Goal: Navigation & Orientation: Find specific page/section

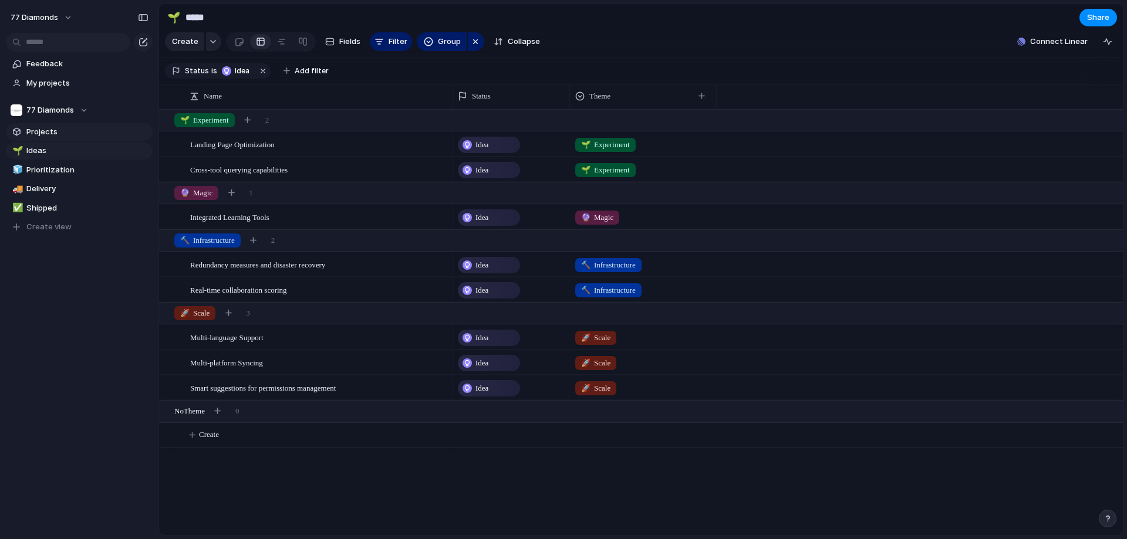
click at [46, 133] on span "Projects" at bounding box center [87, 132] width 122 height 12
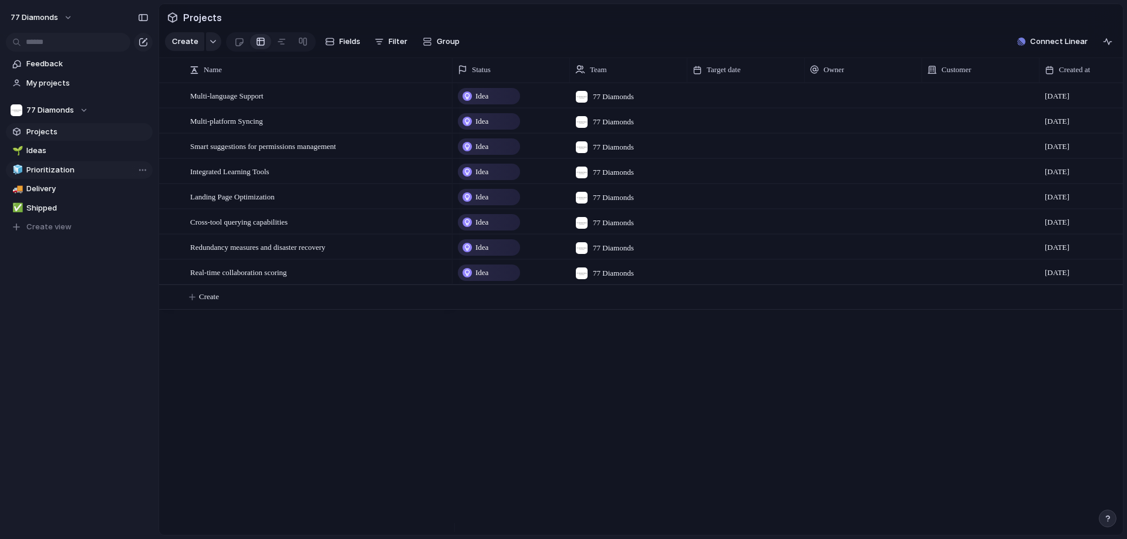
click at [33, 170] on span "Prioritization" at bounding box center [87, 170] width 122 height 12
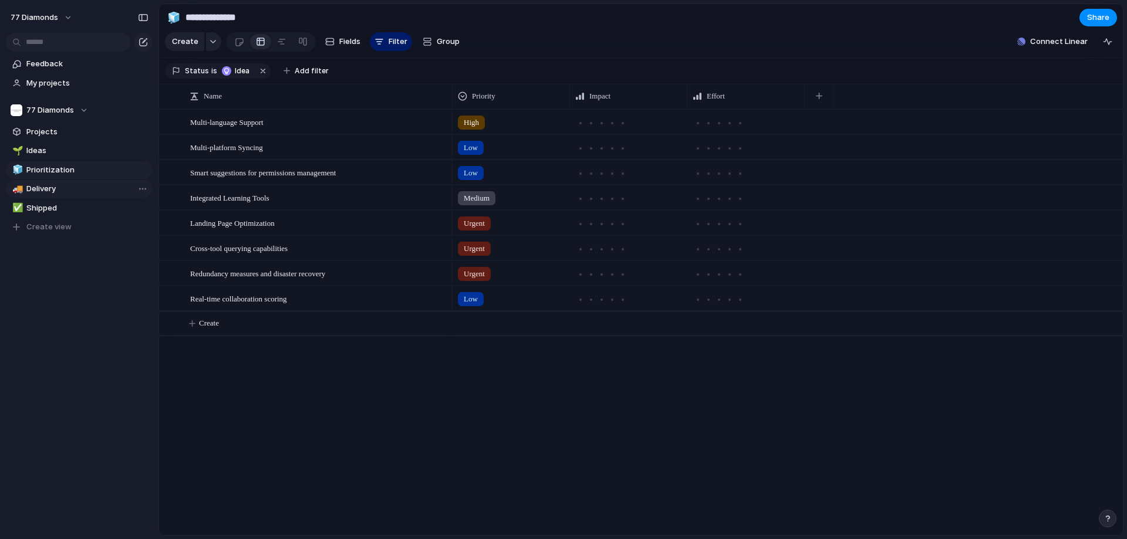
click at [37, 193] on span "Delivery" at bounding box center [87, 189] width 122 height 12
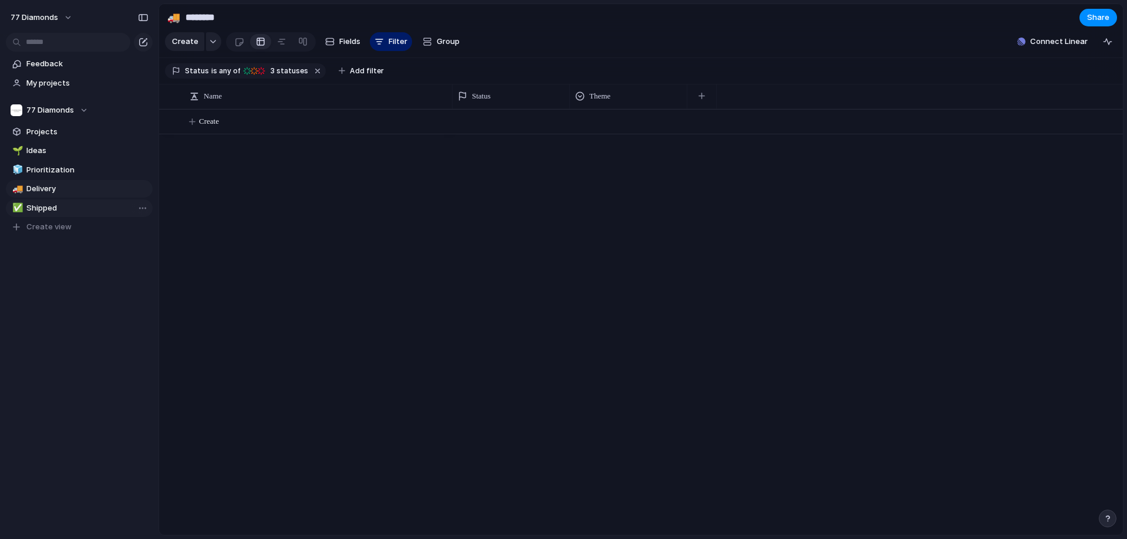
click at [43, 204] on span "Shipped" at bounding box center [87, 209] width 122 height 12
type input "*******"
click at [49, 229] on span "Create view" at bounding box center [48, 227] width 45 height 12
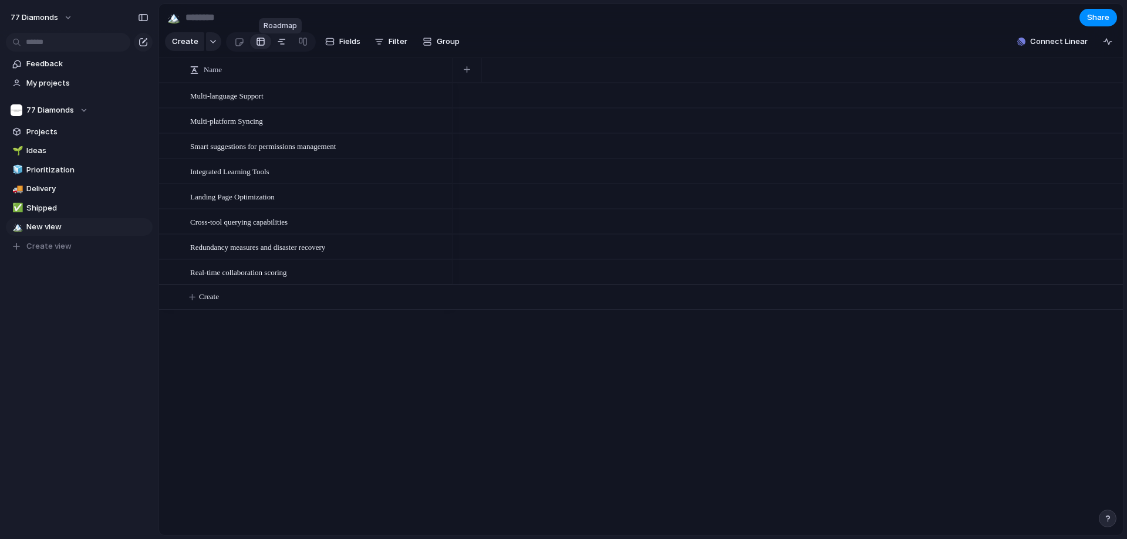
click at [286, 47] on link at bounding box center [281, 41] width 21 height 19
drag, startPoint x: 252, startPoint y: 106, endPoint x: 552, endPoint y: 104, distance: 300.0
click at [626, 101] on div "Multi-language Support [DATE]" at bounding box center [690, 95] width 15660 height 25
drag, startPoint x: 268, startPoint y: 104, endPoint x: 675, endPoint y: 140, distance: 408.3
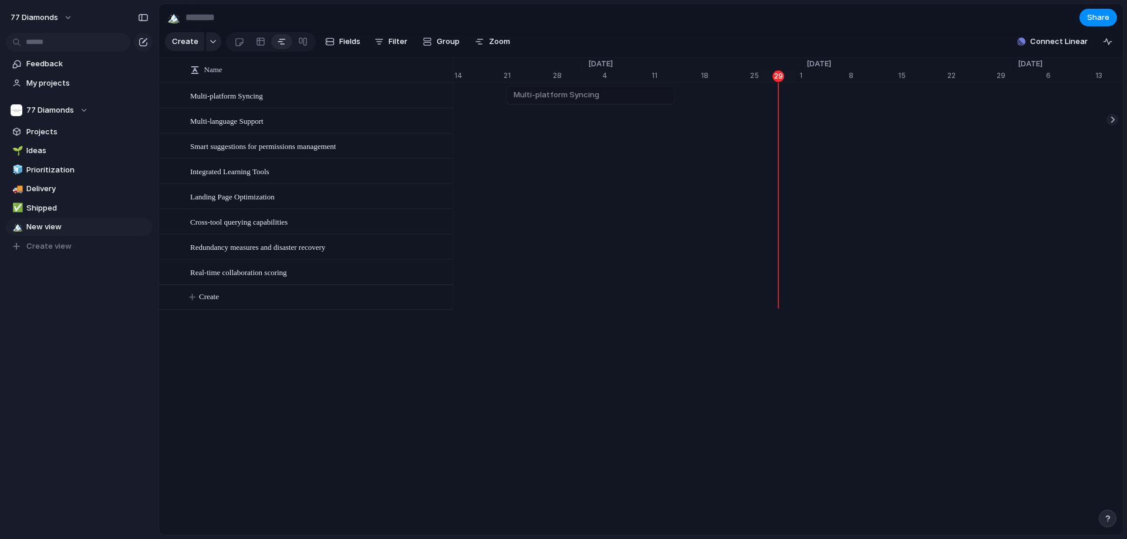
click at [506, 108] on div "Multi-platform Syncing" at bounding box center [690, 95] width 15660 height 25
drag, startPoint x: 676, startPoint y: 102, endPoint x: 584, endPoint y: 102, distance: 92.8
click at [585, 102] on div at bounding box center [592, 95] width 14 height 19
click at [616, 184] on div "Integrated Learning Tools" at bounding box center [690, 170] width 15660 height 25
click at [552, 151] on span "Smart suggestions for permissions management" at bounding box center [615, 146] width 180 height 12
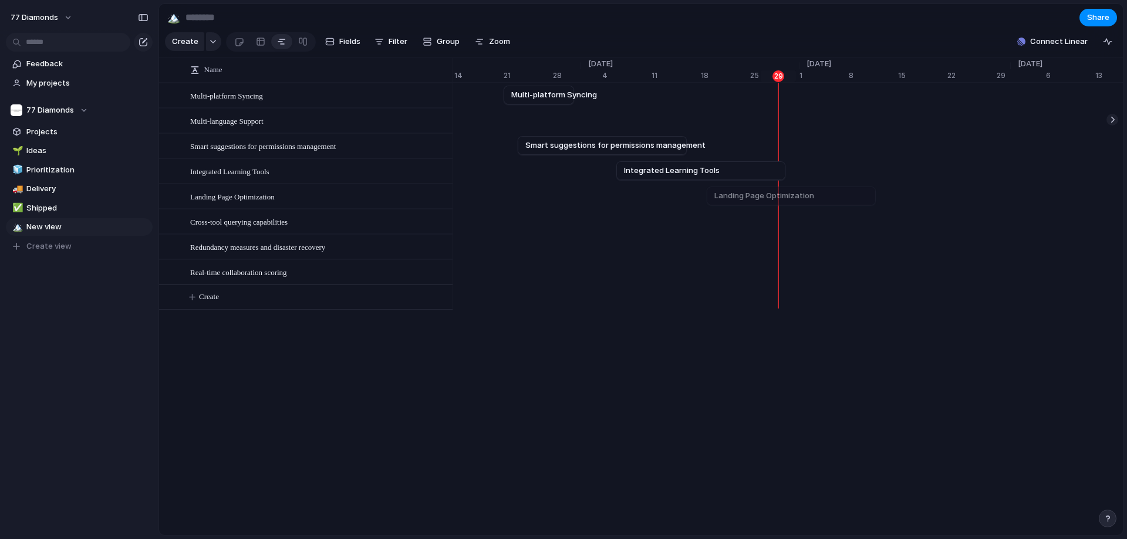
click at [709, 209] on div "Landing Page Optimization" at bounding box center [690, 196] width 15660 height 25
click at [443, 41] on span "Group" at bounding box center [448, 42] width 23 height 12
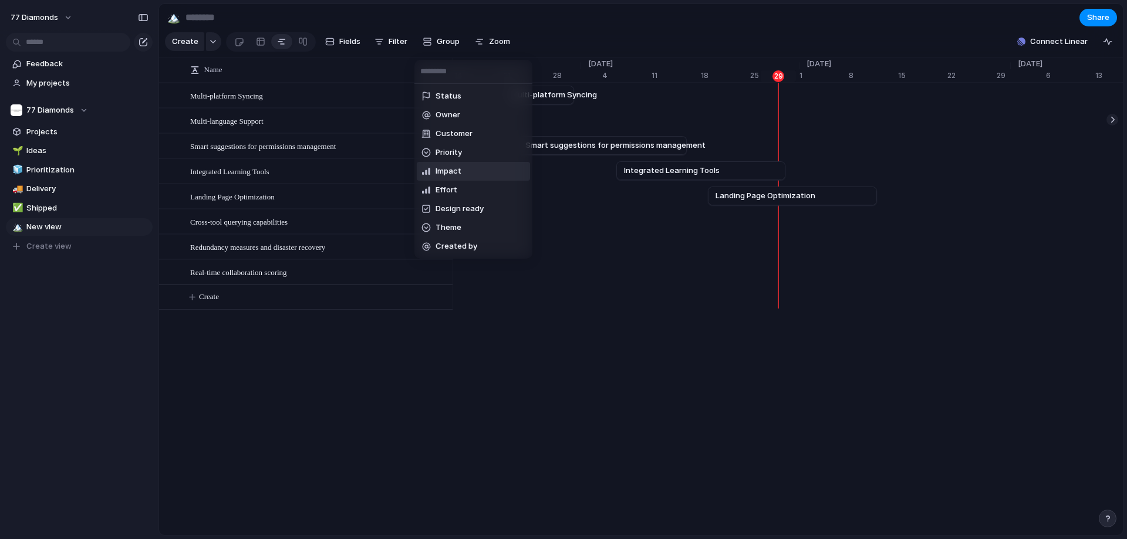
click at [486, 166] on li "Impact" at bounding box center [473, 171] width 113 height 19
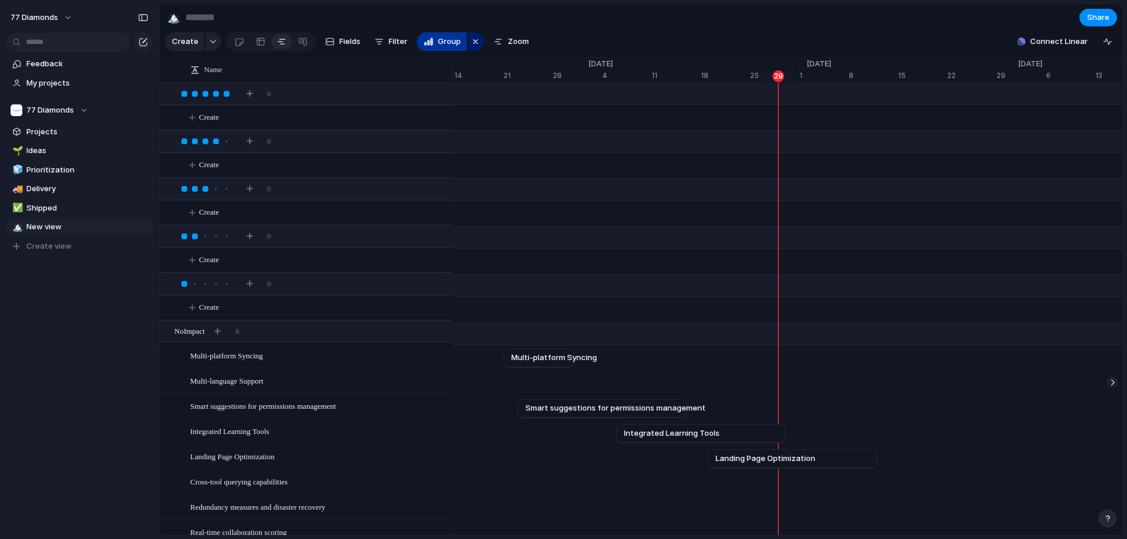
click at [434, 45] on button "Group" at bounding box center [442, 41] width 50 height 19
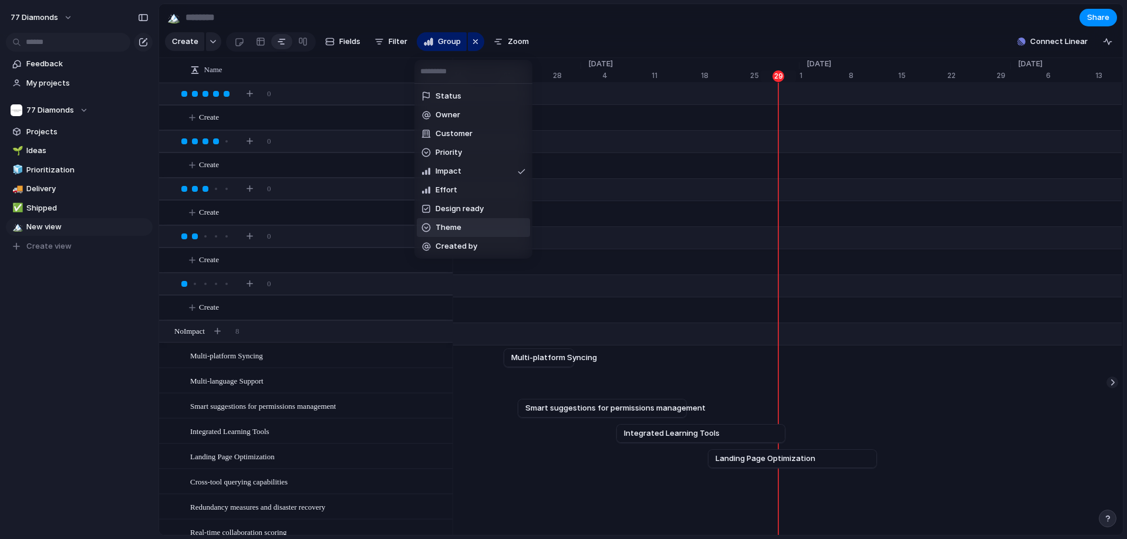
click at [485, 231] on li "Theme" at bounding box center [473, 227] width 113 height 19
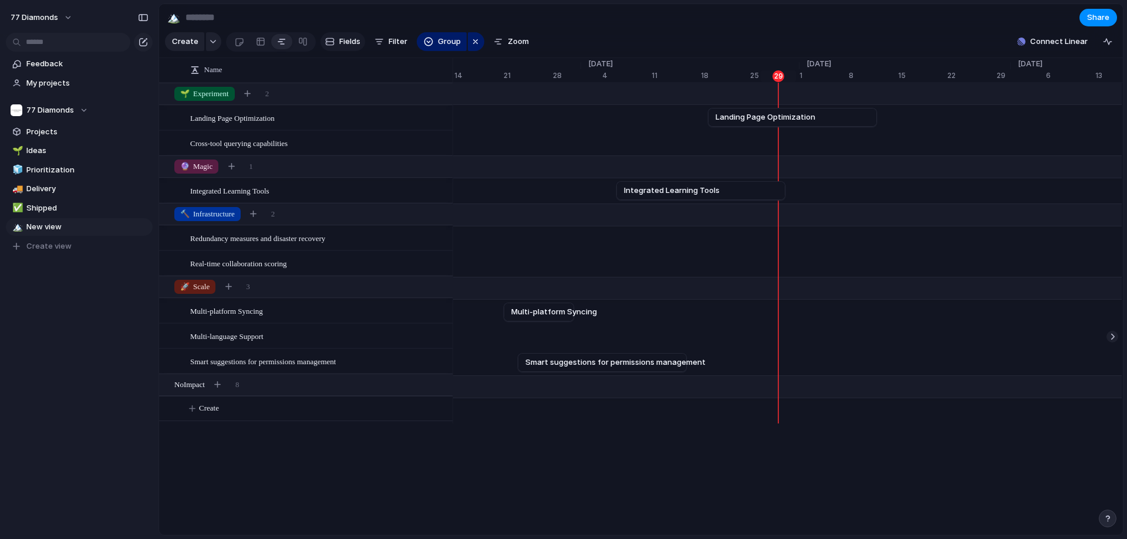
click at [327, 39] on button "Fields" at bounding box center [343, 41] width 45 height 19
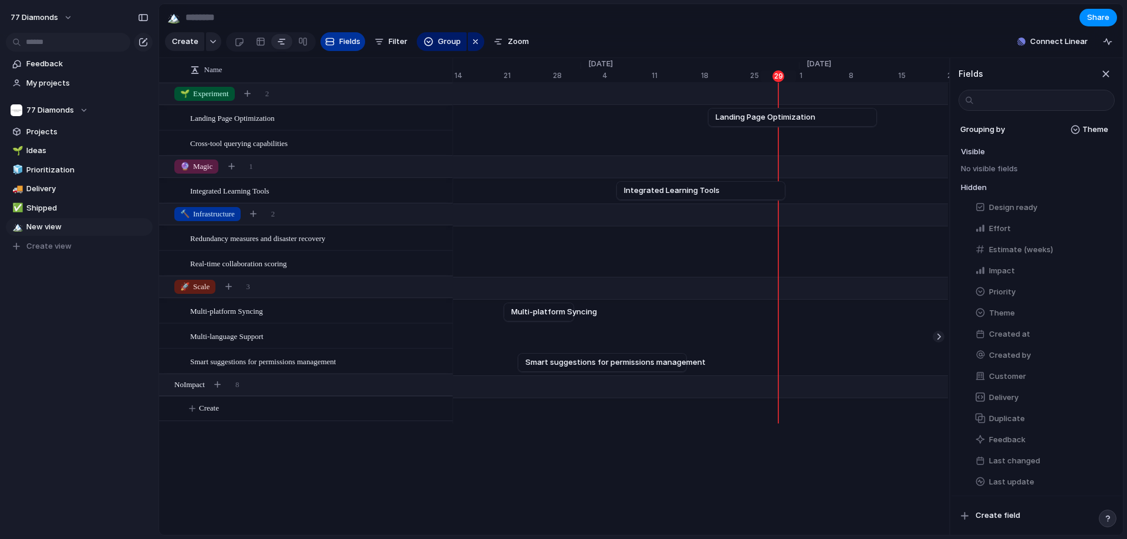
click at [335, 42] on button "Fields" at bounding box center [343, 41] width 45 height 19
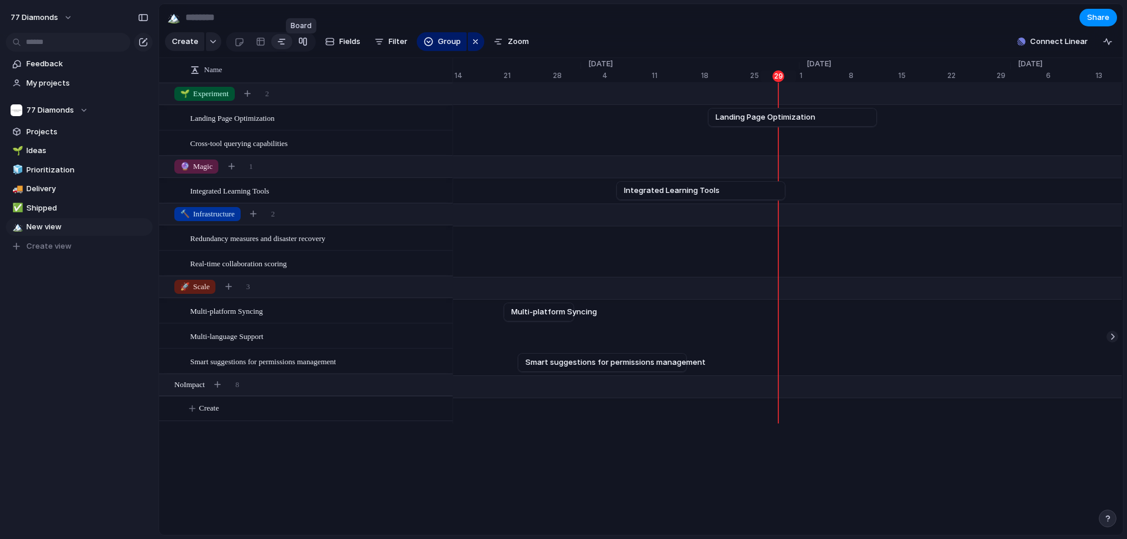
click at [298, 46] on div at bounding box center [302, 41] width 9 height 19
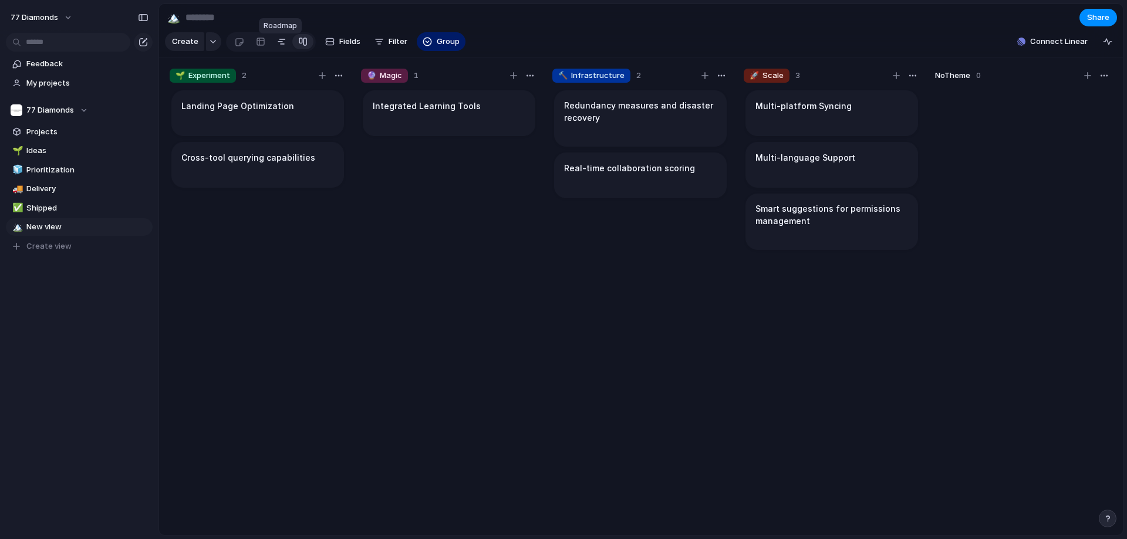
click at [278, 46] on div at bounding box center [281, 41] width 9 height 19
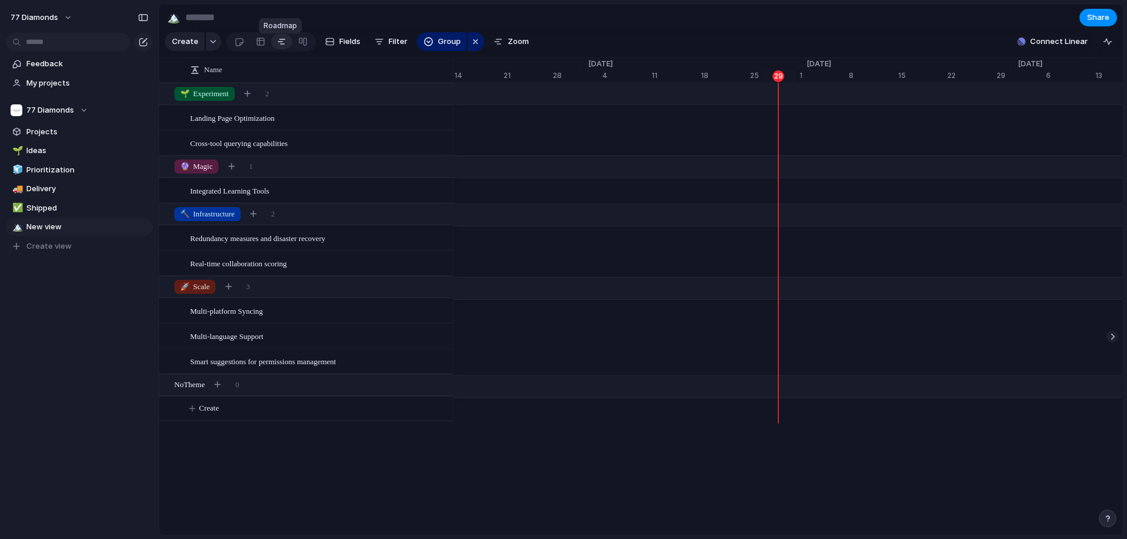
scroll to position [0, 7593]
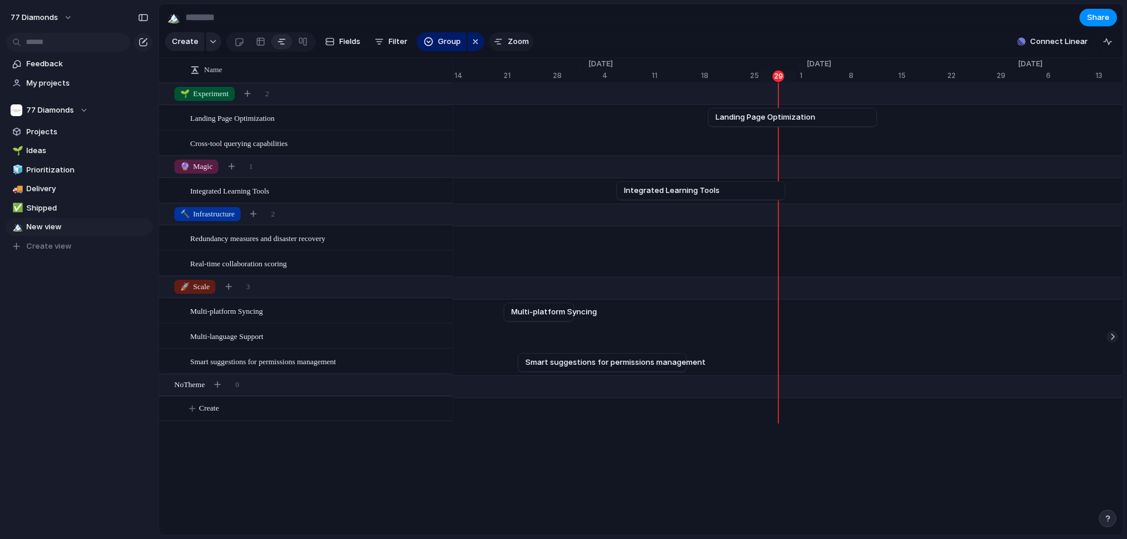
click at [525, 45] on span "Zoom" at bounding box center [518, 42] width 21 height 12
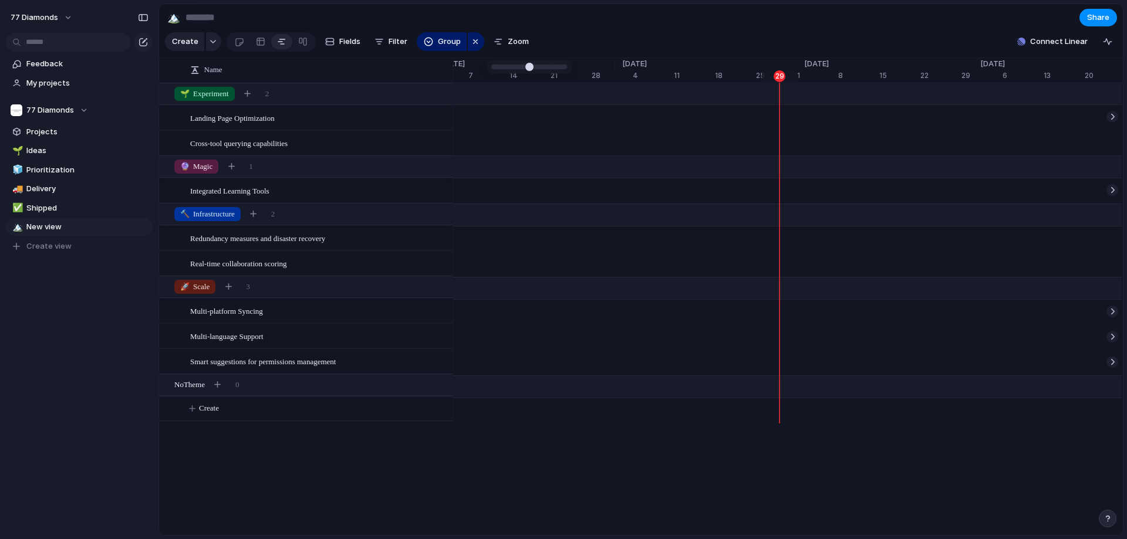
type input "**"
drag, startPoint x: 497, startPoint y: 72, endPoint x: 522, endPoint y: 71, distance: 25.3
click at [603, 33] on header "🏔️ Share Create Fields Filter Group Zoom Connect Linear" at bounding box center [641, 31] width 964 height 54
click at [222, 75] on span "Name" at bounding box center [213, 70] width 18 height 12
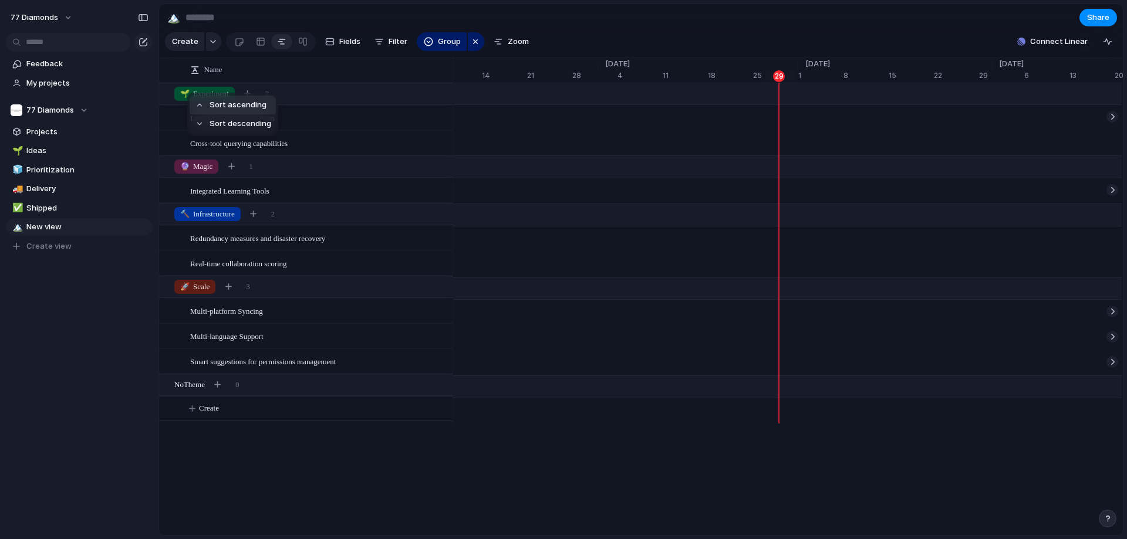
click at [308, 70] on div "Sort ascending Sort descending" at bounding box center [563, 269] width 1127 height 539
click at [359, 48] on button "Fields" at bounding box center [343, 41] width 45 height 19
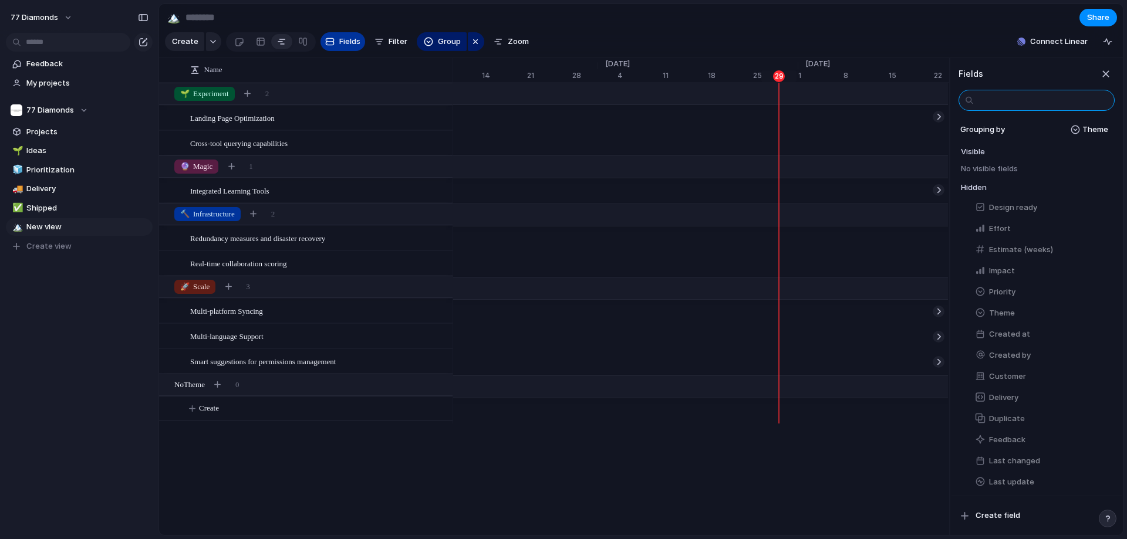
scroll to position [0, 0]
click at [273, 487] on div "Press ENTER to sort Name Landing Page Optimization Cross-tool querying capabili…" at bounding box center [641, 297] width 964 height 478
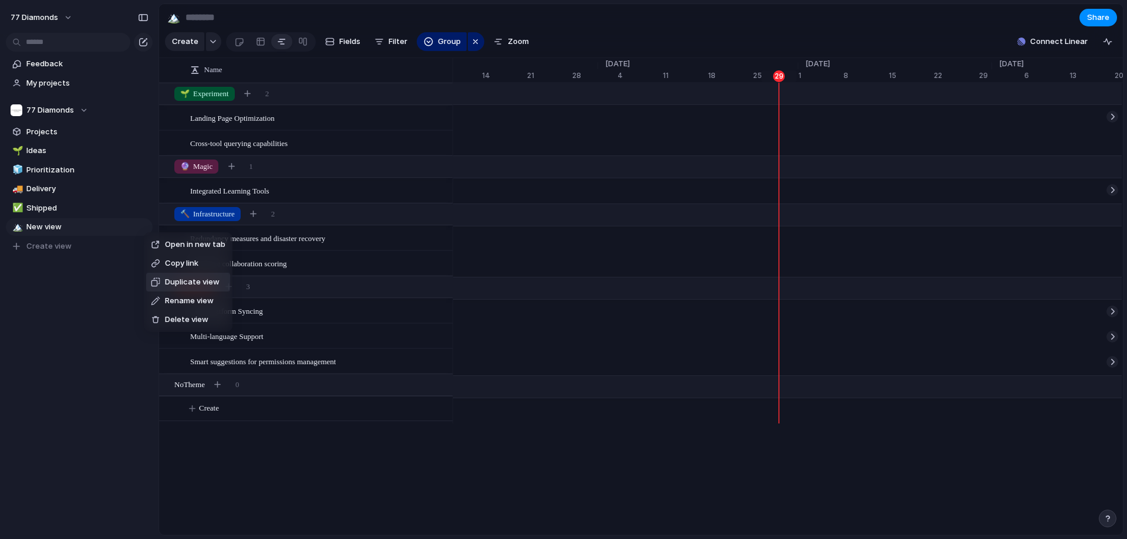
click at [275, 63] on div "Open in new tab Copy link Duplicate view Rename view Delete view" at bounding box center [563, 269] width 1127 height 539
click at [210, 50] on button "button" at bounding box center [213, 41] width 15 height 19
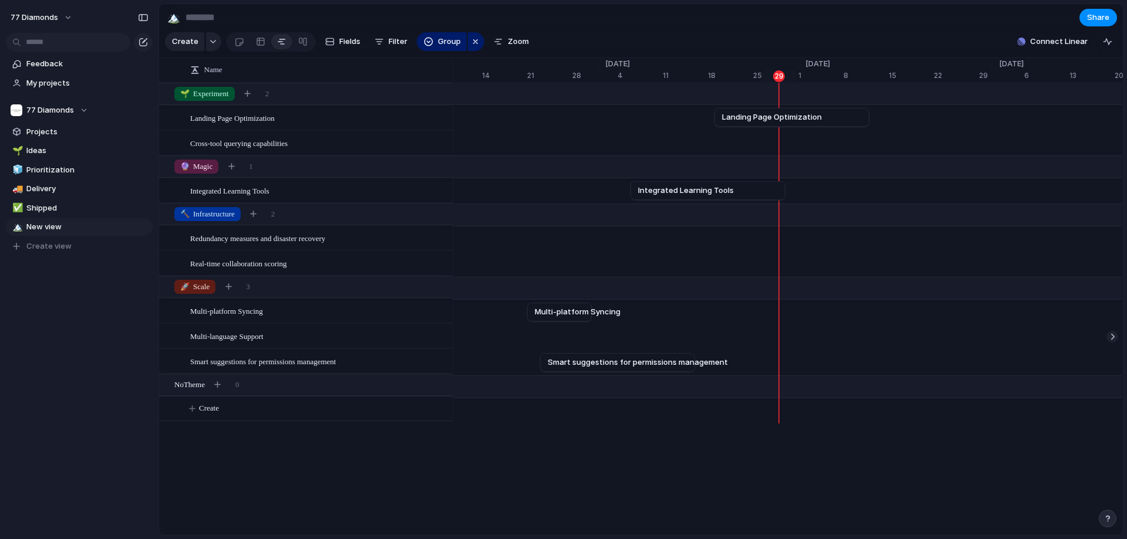
click at [363, 72] on div "Goal Program Initiative Launch Project Customize" at bounding box center [563, 269] width 1127 height 539
click at [401, 47] on span "Filter" at bounding box center [398, 42] width 19 height 12
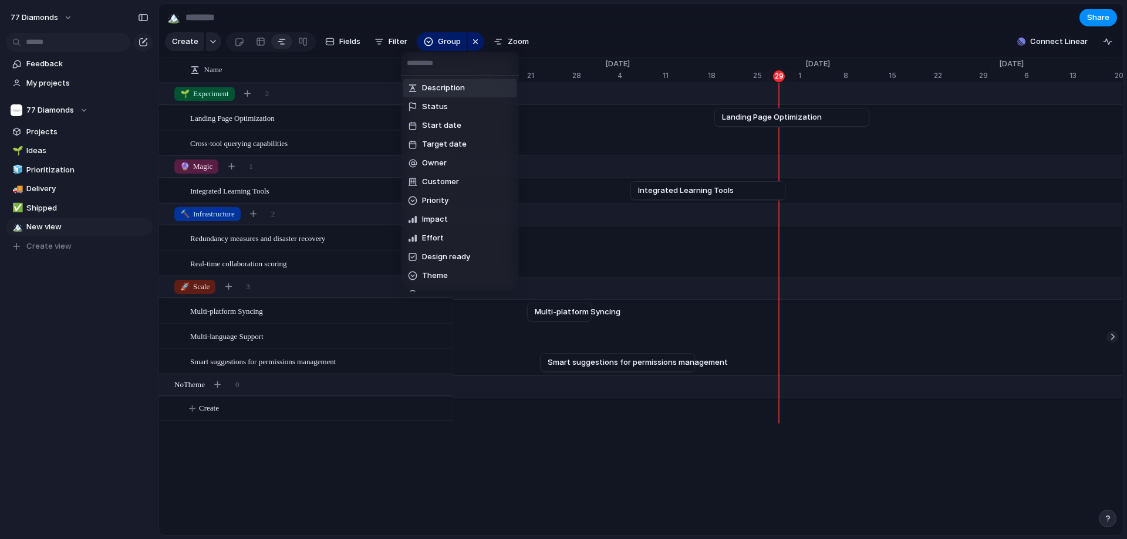
click at [394, 46] on div "Description Status Start date Target date Owner Customer Priority Impact Effort…" at bounding box center [563, 269] width 1127 height 539
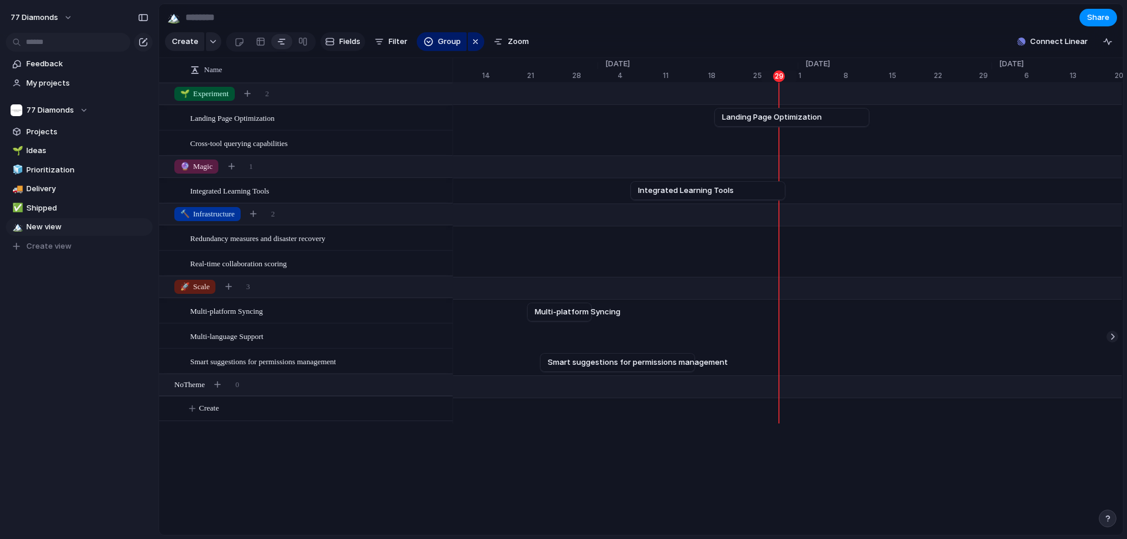
click at [339, 48] on span "Fields" at bounding box center [349, 42] width 21 height 12
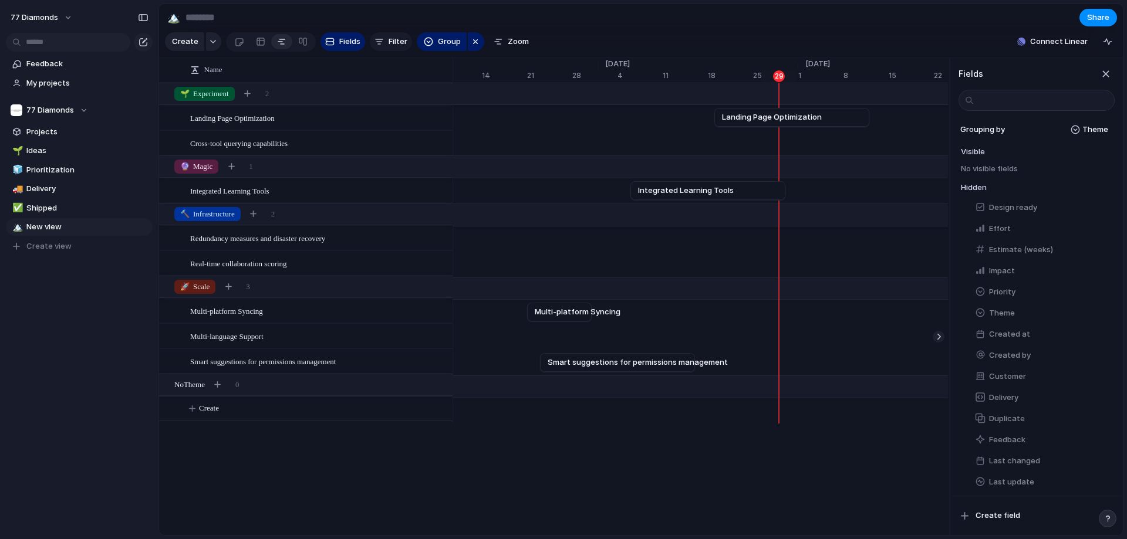
click at [383, 50] on button "Filter" at bounding box center [391, 41] width 42 height 19
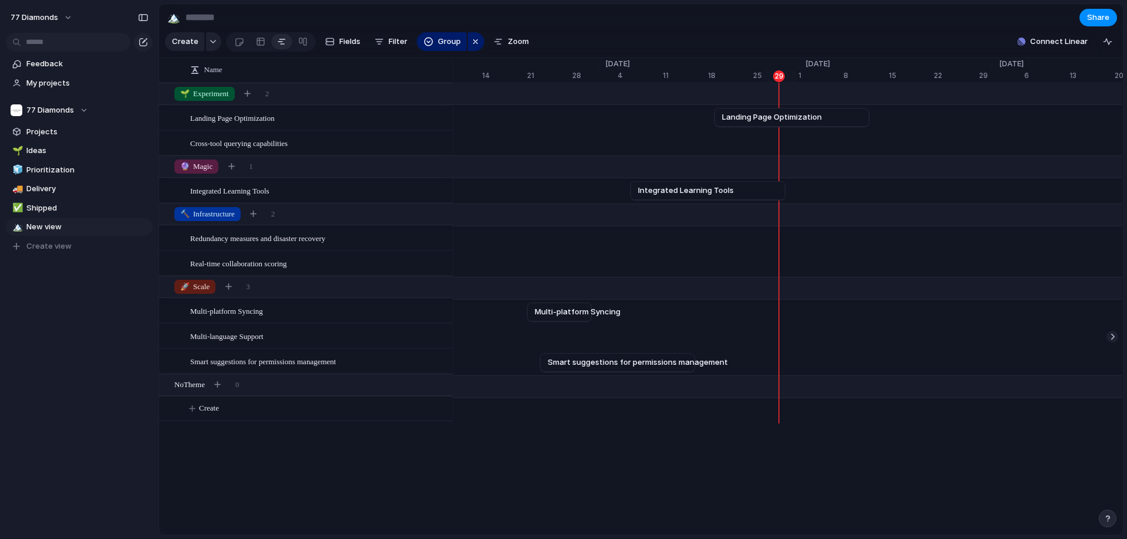
click at [446, 43] on div "Description Status Start date Target date Owner Customer Priority Impact Effort…" at bounding box center [563, 269] width 1127 height 539
click at [431, 48] on button "Group" at bounding box center [442, 41] width 50 height 19
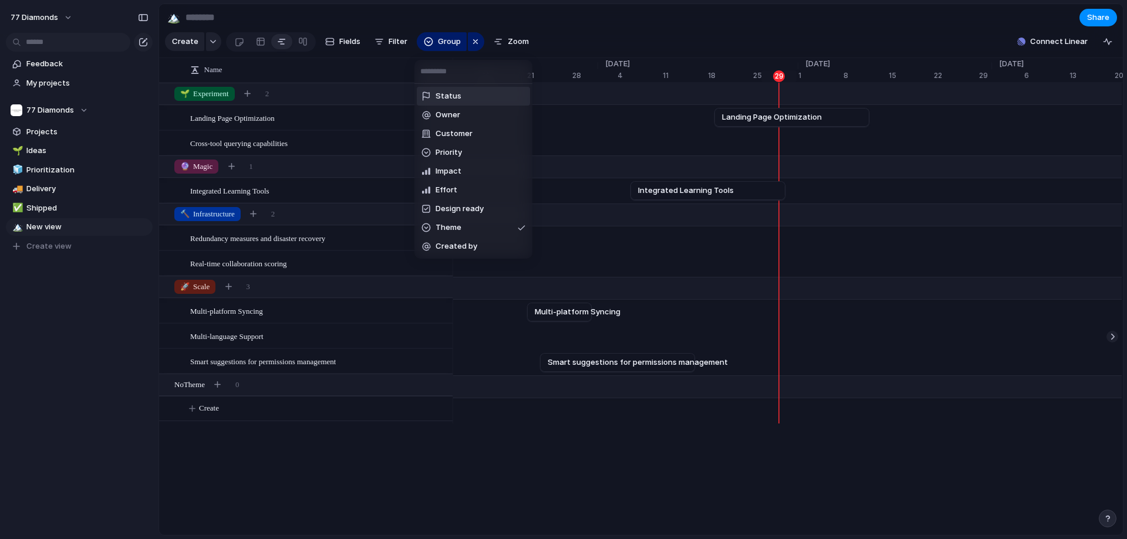
drag, startPoint x: 530, startPoint y: 22, endPoint x: 513, endPoint y: 21, distance: 16.5
click at [529, 22] on div "Status Owner Customer Priority Impact Effort Design ready Theme Created by" at bounding box center [563, 269] width 1127 height 539
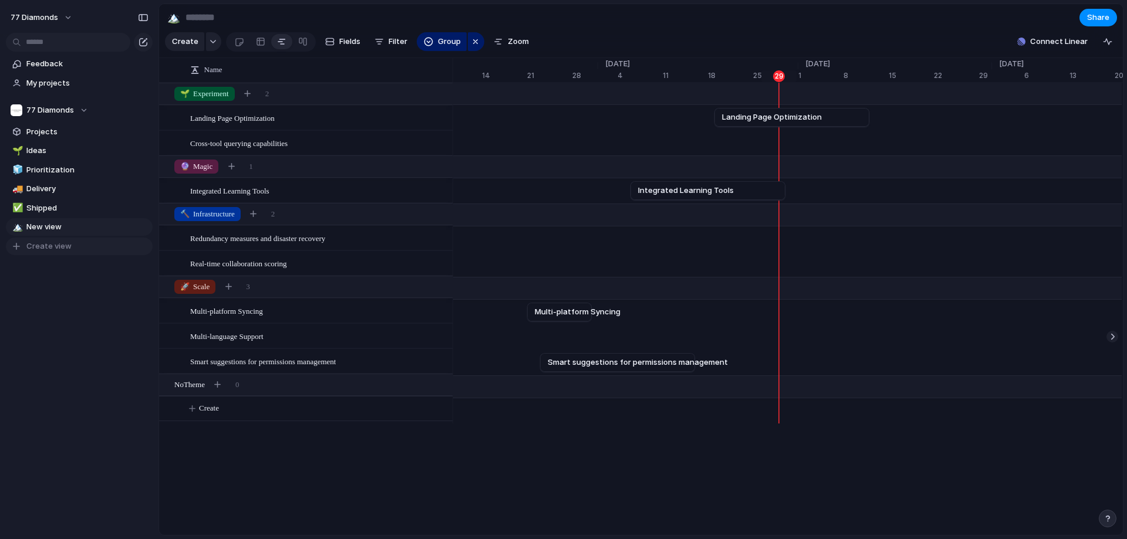
click at [48, 244] on span "Create view" at bounding box center [48, 247] width 45 height 12
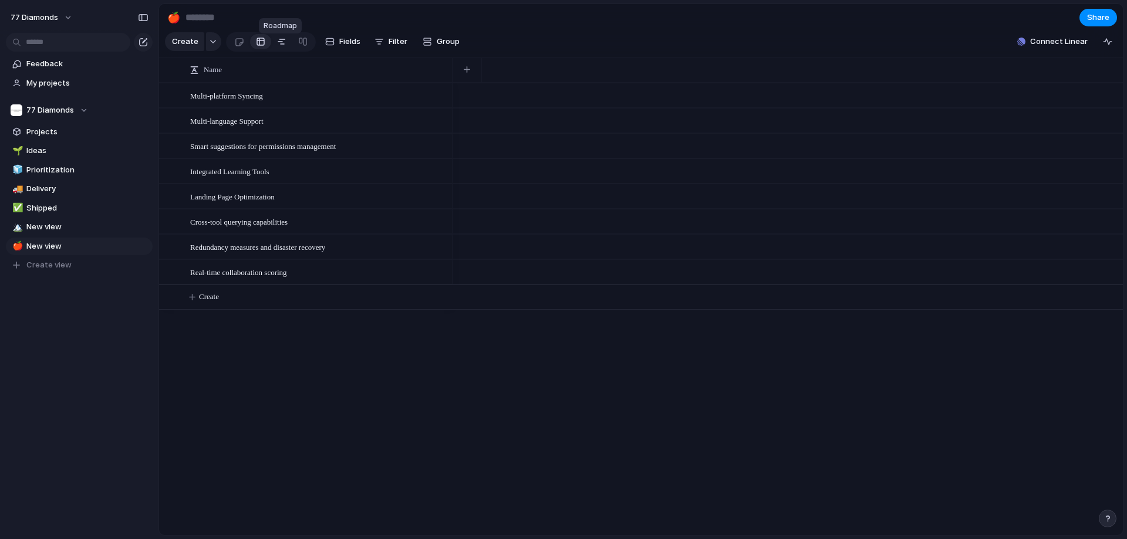
click at [279, 39] on div at bounding box center [281, 41] width 9 height 19
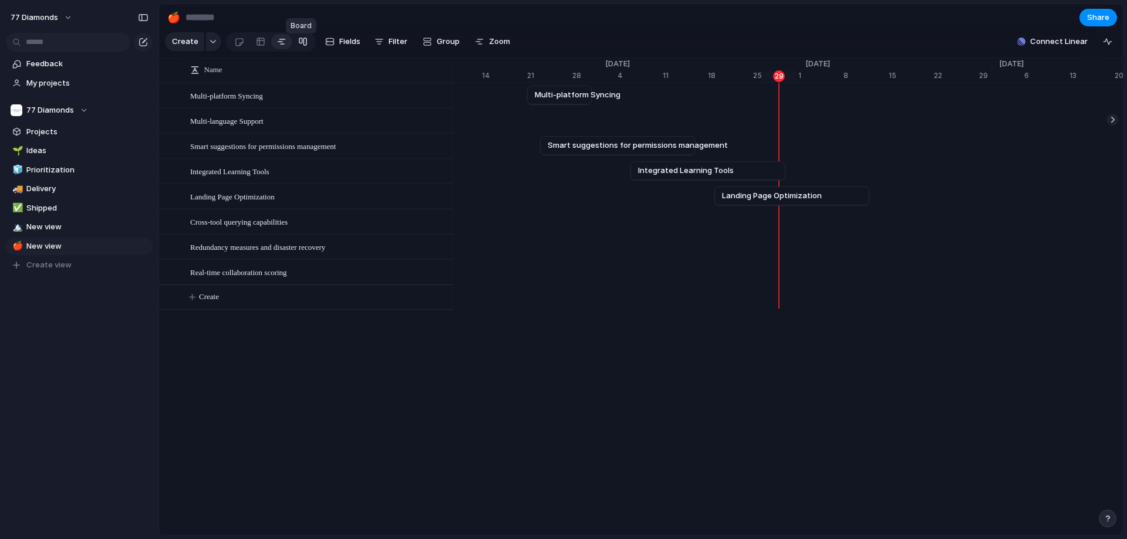
click at [303, 46] on div at bounding box center [302, 41] width 9 height 19
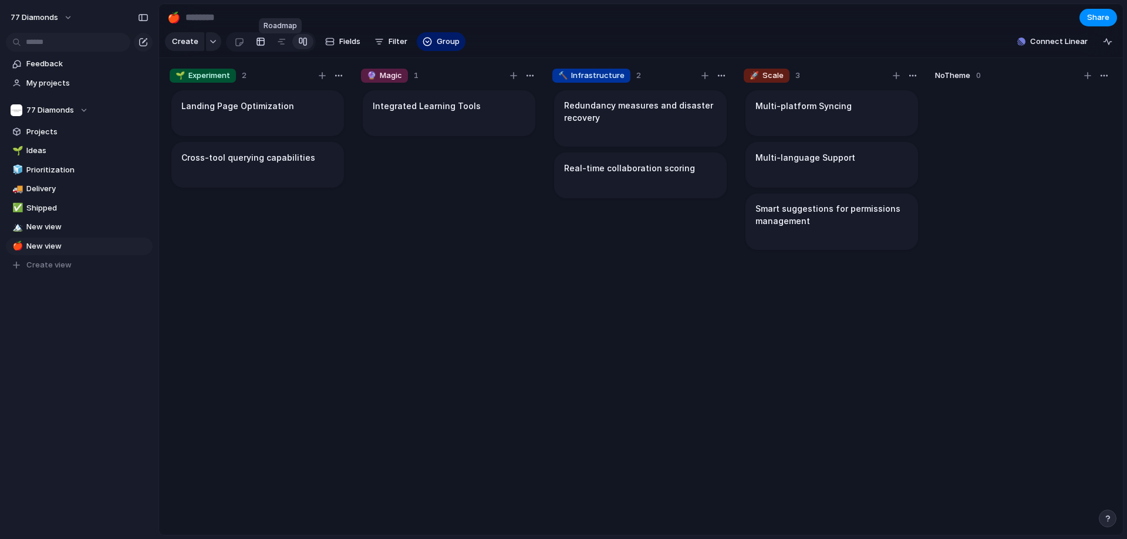
click at [263, 50] on link at bounding box center [260, 41] width 21 height 19
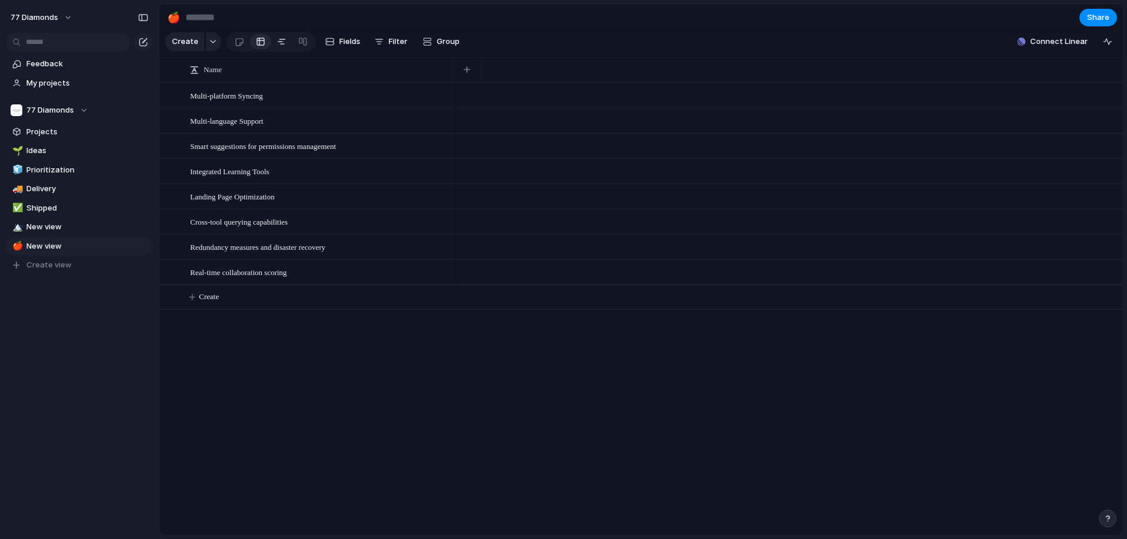
click at [278, 41] on div at bounding box center [281, 41] width 9 height 19
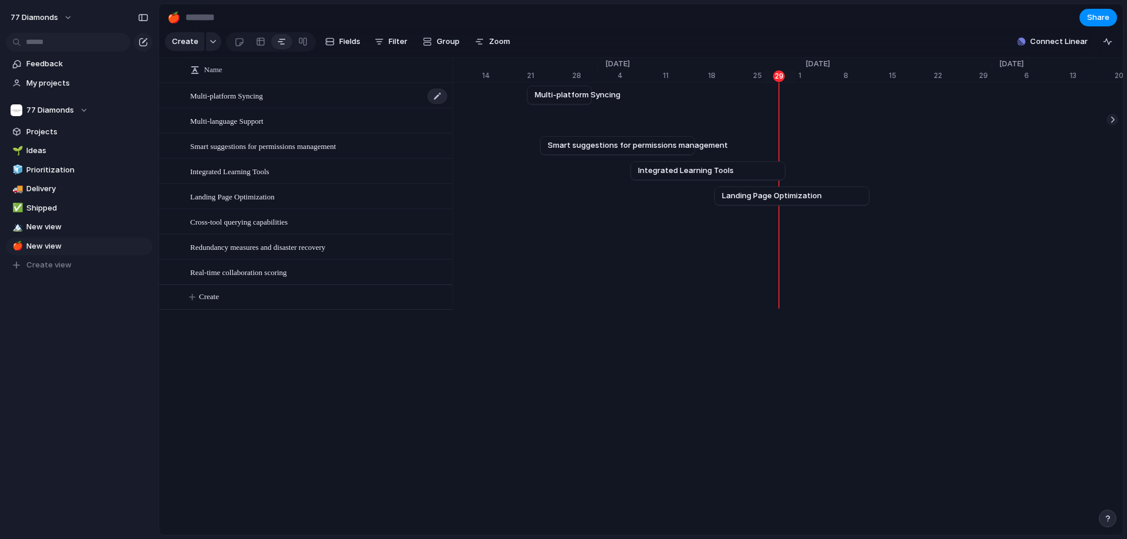
drag, startPoint x: 213, startPoint y: 87, endPoint x: 202, endPoint y: 98, distance: 15.4
click at [202, 98] on div "Name Multi-platform Syncing Multi-language Support Smart suggestions for permis…" at bounding box center [306, 196] width 294 height 227
click at [200, 76] on div "Name" at bounding box center [318, 70] width 257 height 12
click at [200, 78] on div "Sort ascending Sort descending" at bounding box center [563, 269] width 1127 height 539
click at [183, 80] on div "Name" at bounding box center [307, 70] width 294 height 25
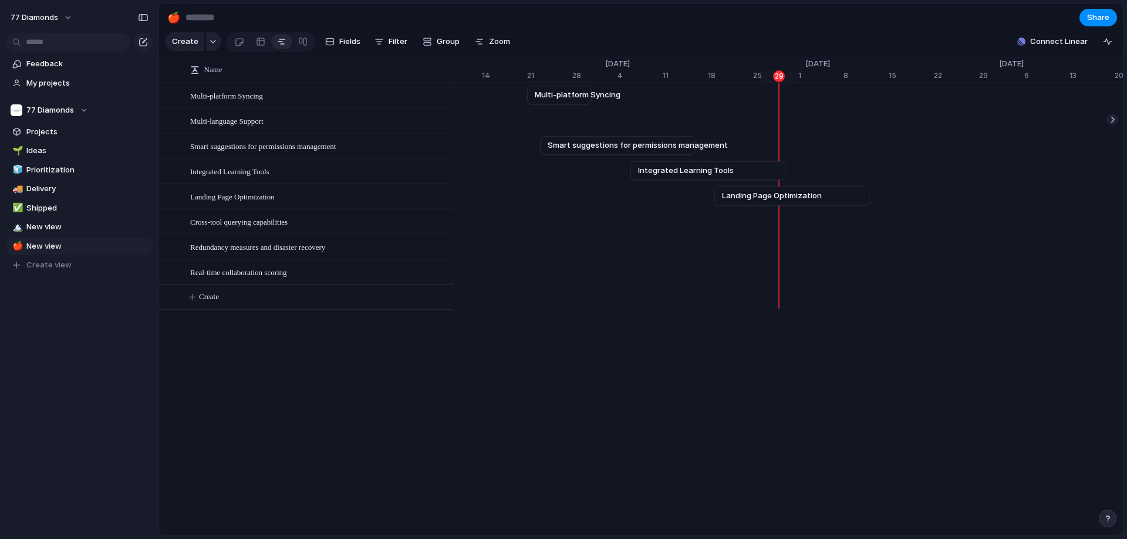
click at [183, 80] on div "Name" at bounding box center [307, 70] width 294 height 25
drag, startPoint x: 689, startPoint y: 172, endPoint x: 740, endPoint y: 144, distance: 58.0
click at [746, 143] on div "[DATE] Multi-platform Syncing [DATE] Multi-language Support Dec [DATE] Smart su…" at bounding box center [788, 196] width 670 height 227
drag, startPoint x: 704, startPoint y: 146, endPoint x: 693, endPoint y: 149, distance: 11.7
click at [693, 149] on div "[DATE] Smart suggestions for permissions management [DATE]" at bounding box center [698, 145] width 14355 height 25
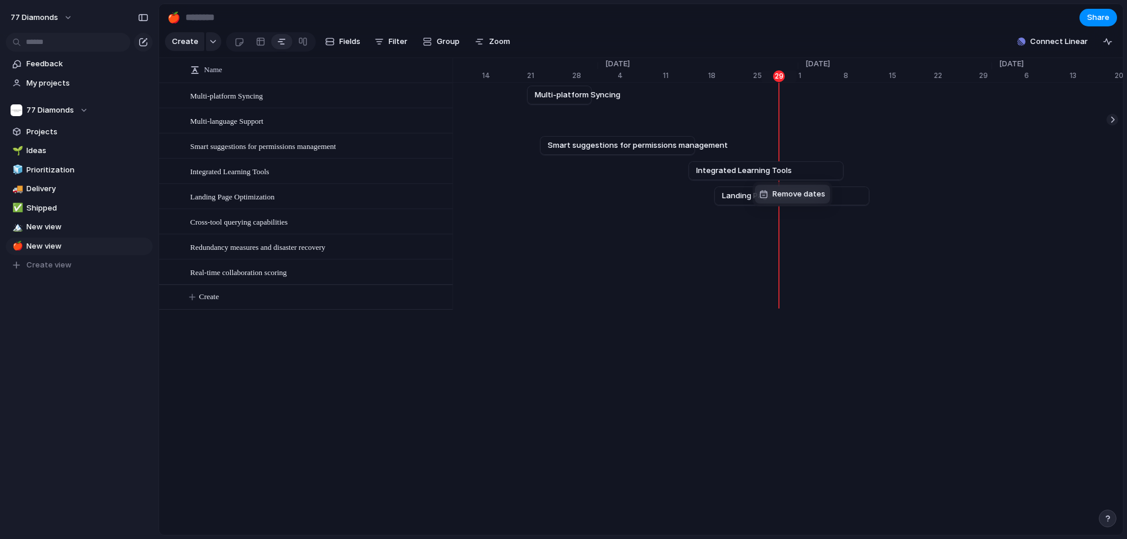
click at [705, 216] on div "Remove dates" at bounding box center [563, 269] width 1127 height 539
click at [1100, 15] on span "Share" at bounding box center [1098, 18] width 22 height 12
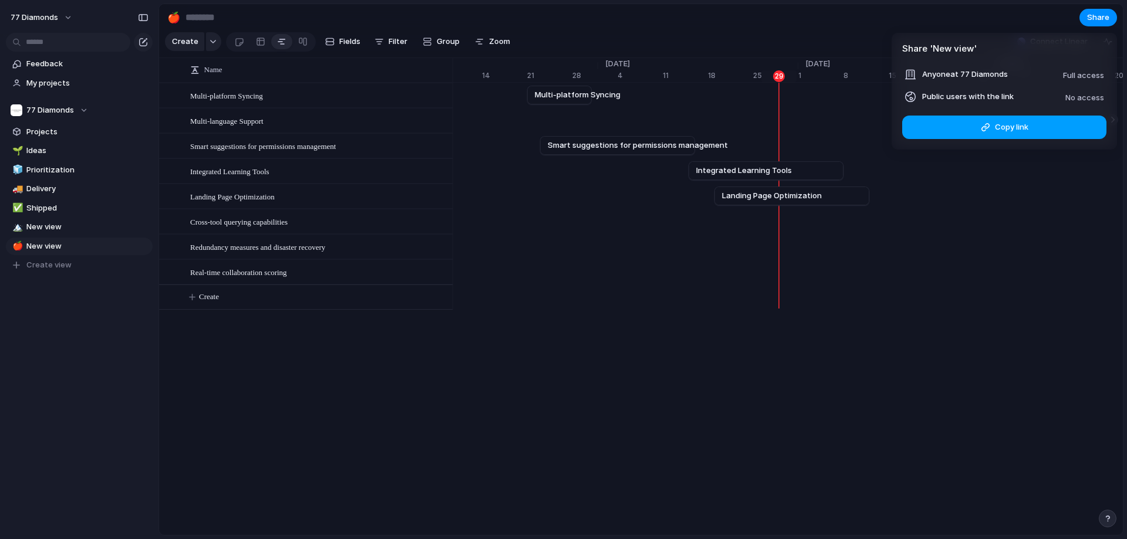
click at [1014, 127] on span "Copy link" at bounding box center [1011, 128] width 33 height 12
click at [361, 402] on div "Share ' New view ' Anyone at 77 Diamonds Full access Public users with the link…" at bounding box center [563, 269] width 1127 height 539
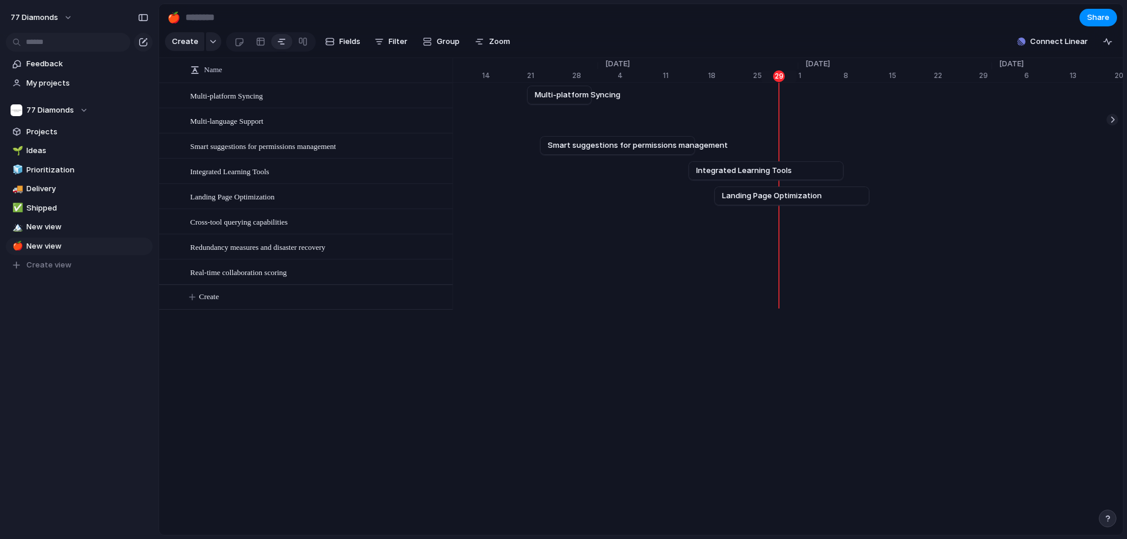
click at [321, 518] on div "Press ENTER to sort. Name Multi-platform Syncing Multi-language Support Smart s…" at bounding box center [641, 297] width 964 height 478
click at [38, 183] on span "Delivery" at bounding box center [87, 189] width 122 height 12
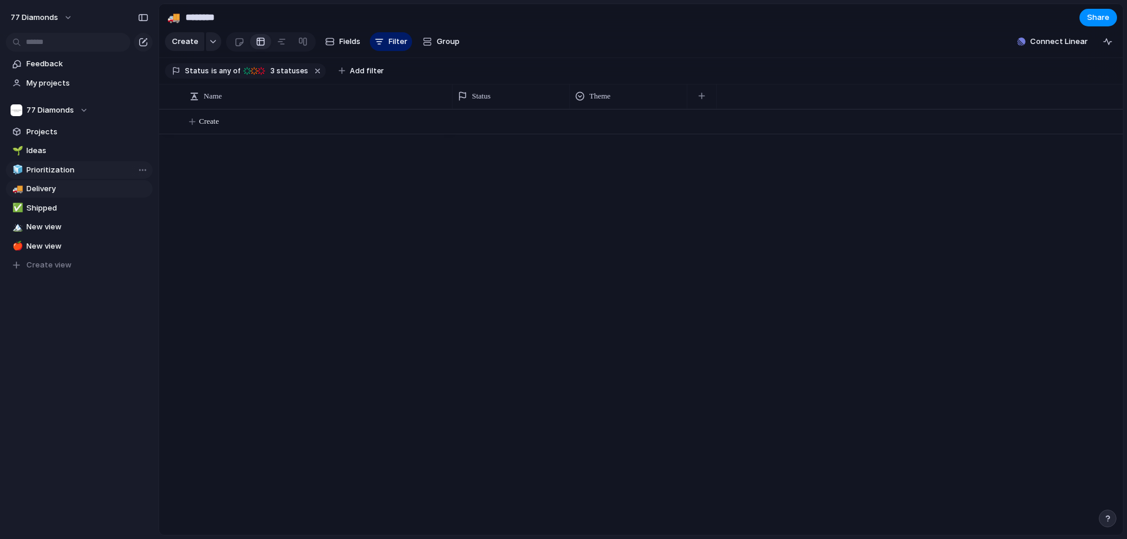
click at [43, 174] on span "Prioritization" at bounding box center [87, 170] width 122 height 12
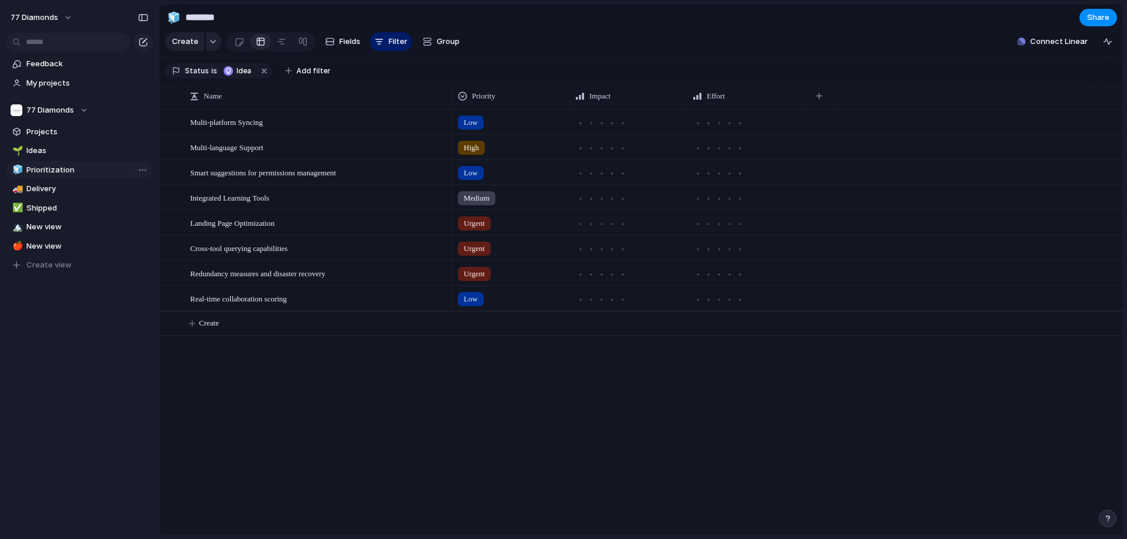
type input "**********"
click at [50, 234] on link "🏔️ New view" at bounding box center [79, 227] width 147 height 18
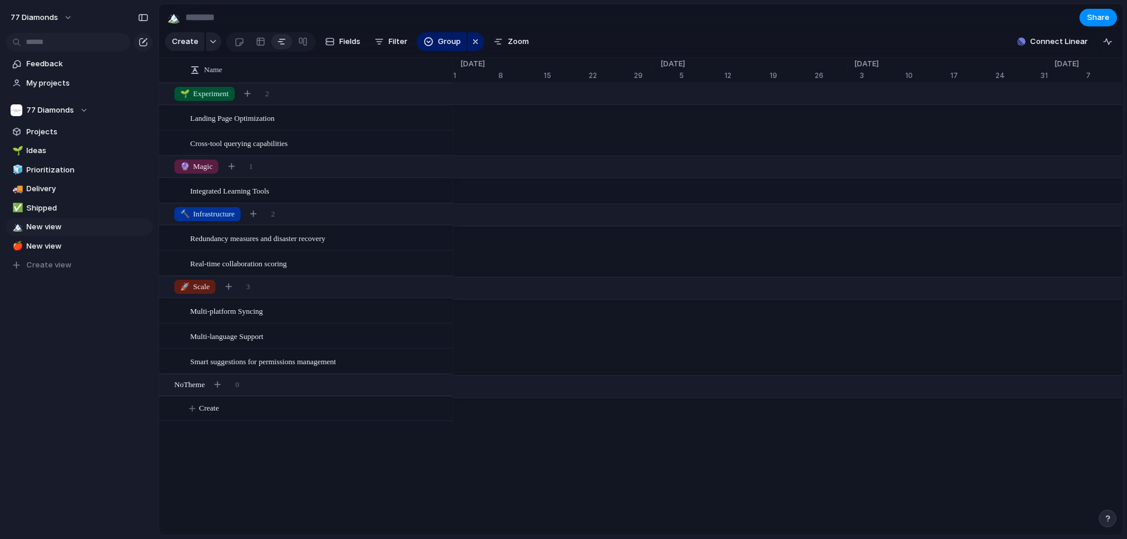
scroll to position [0, 6932]
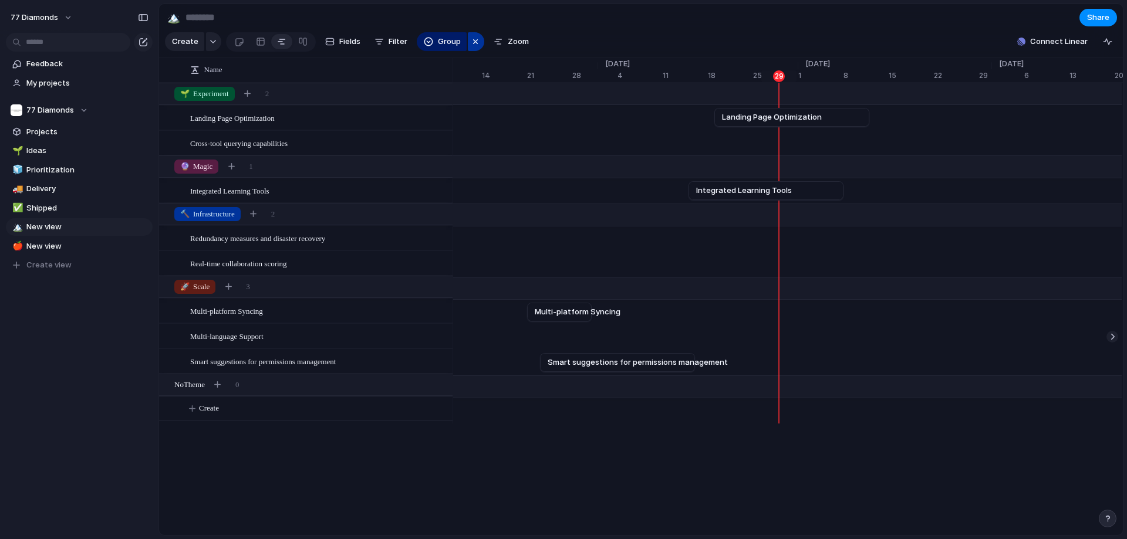
click at [477, 44] on div "button" at bounding box center [475, 42] width 9 height 14
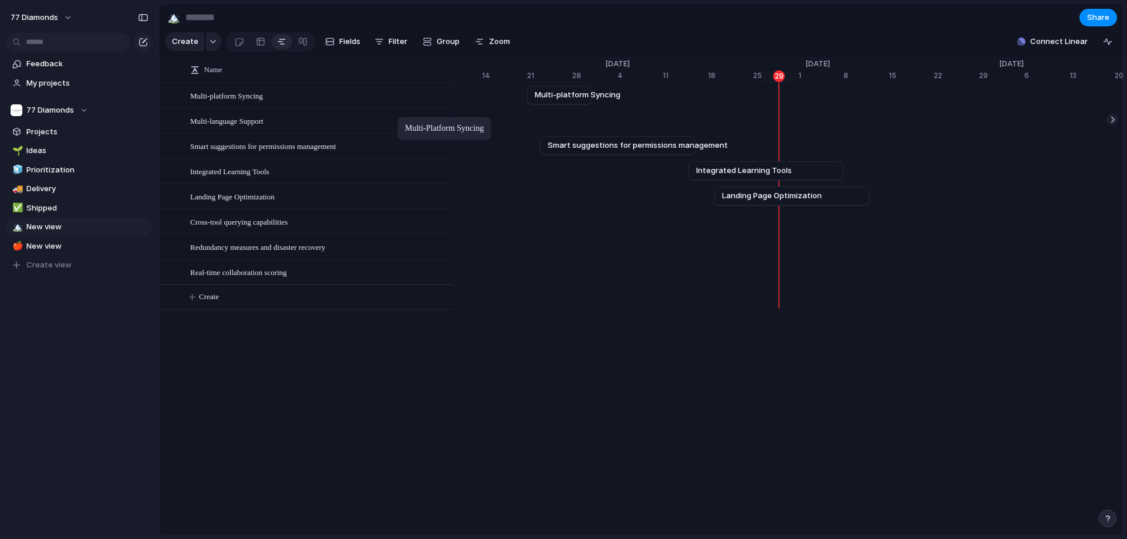
drag, startPoint x: 243, startPoint y: 102, endPoint x: 381, endPoint y: 116, distance: 138.7
drag, startPoint x: 349, startPoint y: 67, endPoint x: 188, endPoint y: 78, distance: 161.8
drag, startPoint x: 188, startPoint y: 78, endPoint x: 686, endPoint y: 360, distance: 572.3
click at [686, 360] on div "Press ENTER to sort Name Multi-platform Syncing Multi-language Support Smart su…" at bounding box center [641, 297] width 964 height 478
click at [1107, 126] on div at bounding box center [1113, 120] width 12 height 12
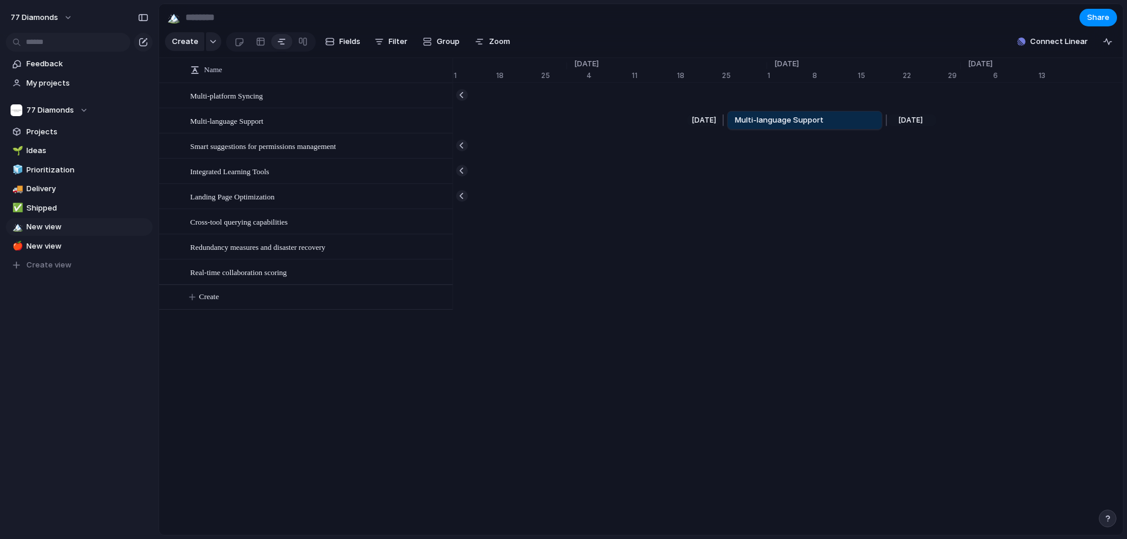
scroll to position [0, 123900]
drag, startPoint x: 841, startPoint y: 123, endPoint x: 735, endPoint y: 122, distance: 105.7
click at [735, 122] on link "Multi-language Support" at bounding box center [776, 121] width 140 height 18
drag, startPoint x: 702, startPoint y: 124, endPoint x: 693, endPoint y: 177, distance: 53.1
click at [695, 179] on div "[DATE] Multi-platform Syncing [DATE] [DATE] Multi-language Support Apr [DATE] S…" at bounding box center [788, 196] width 670 height 227
